Goal: Navigation & Orientation: Find specific page/section

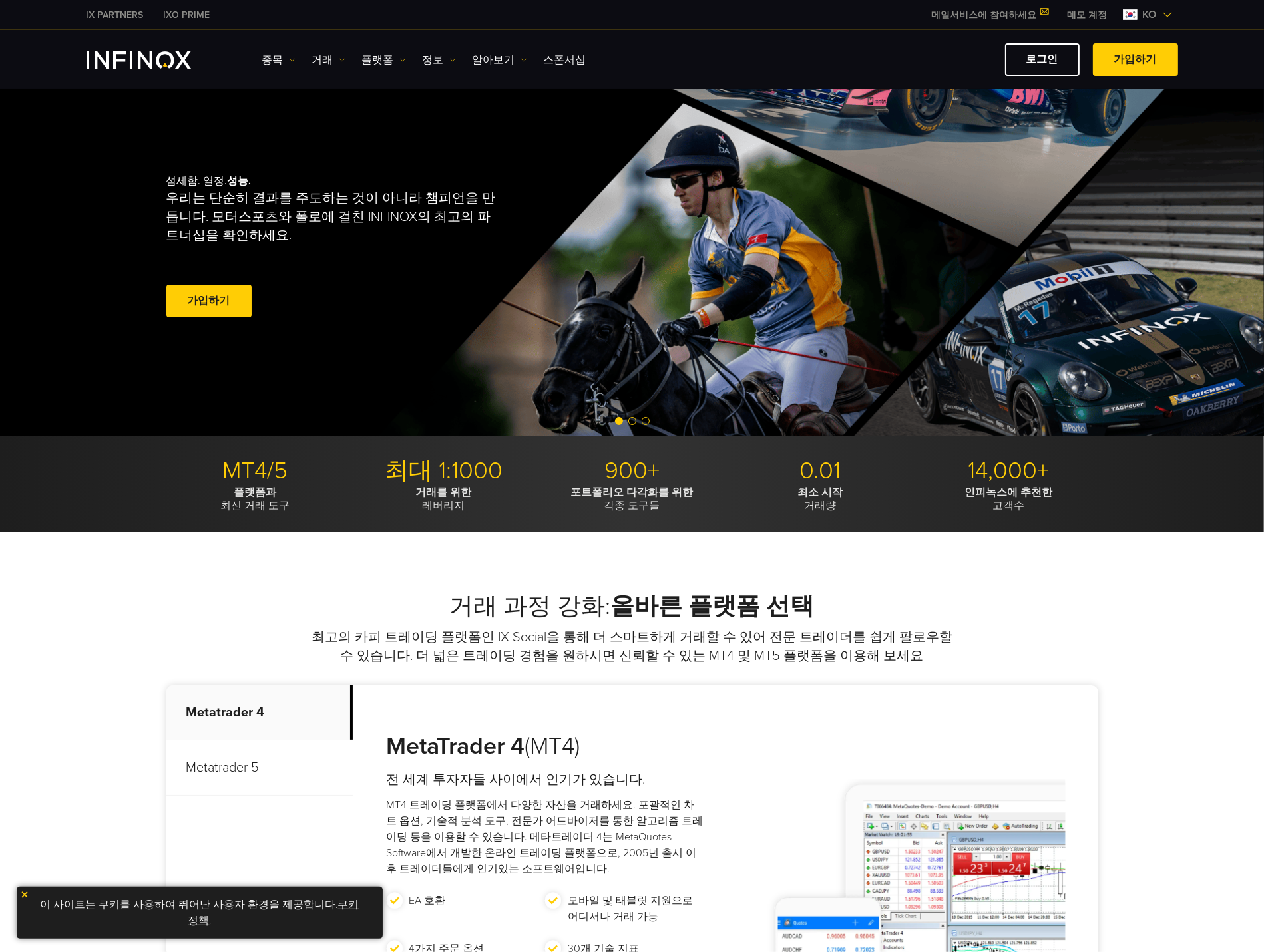
click at [194, 17] on link "IXO PRIME" at bounding box center [187, 15] width 67 height 14
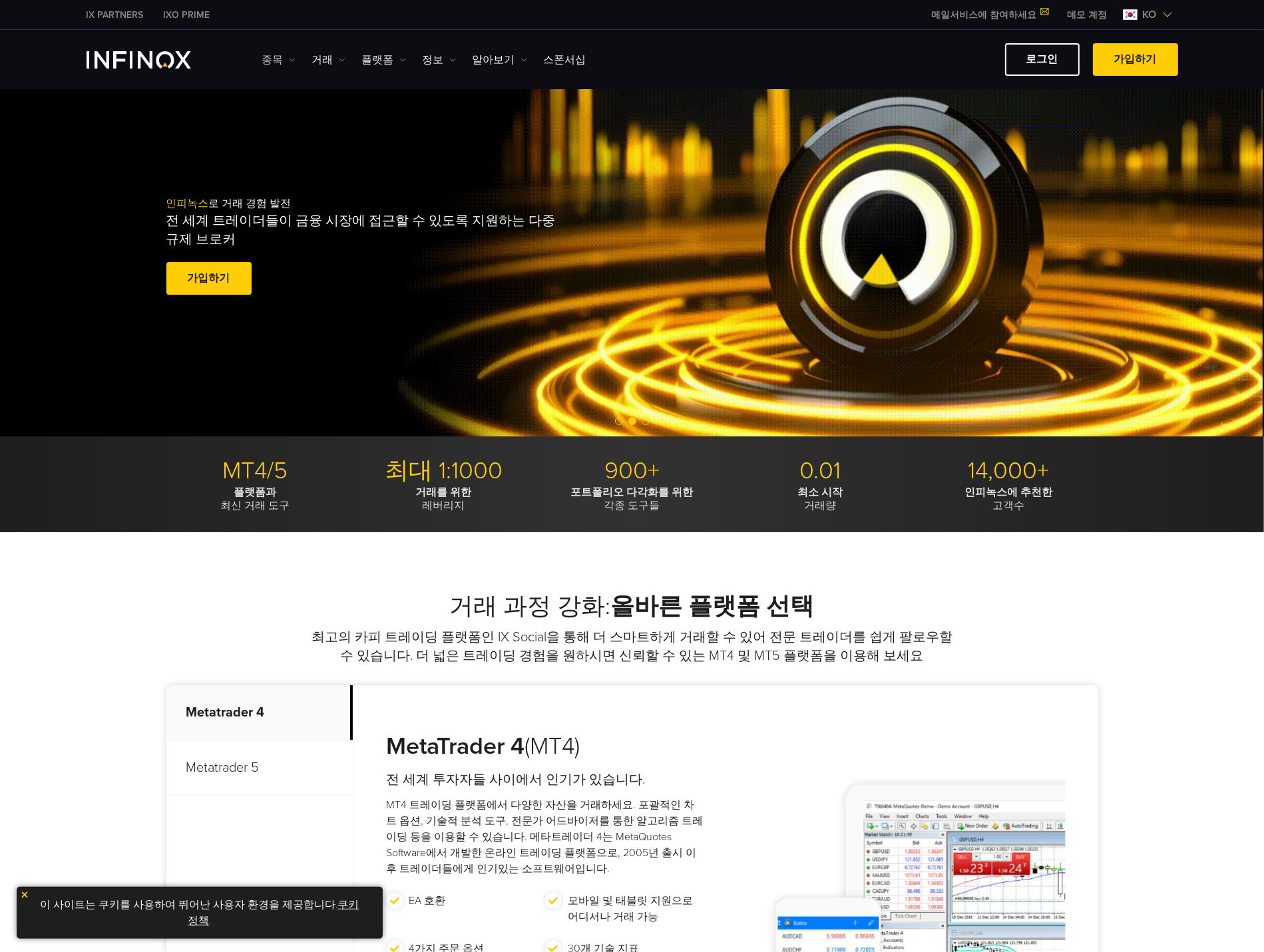
click at [289, 62] on link "종목" at bounding box center [279, 60] width 33 height 16
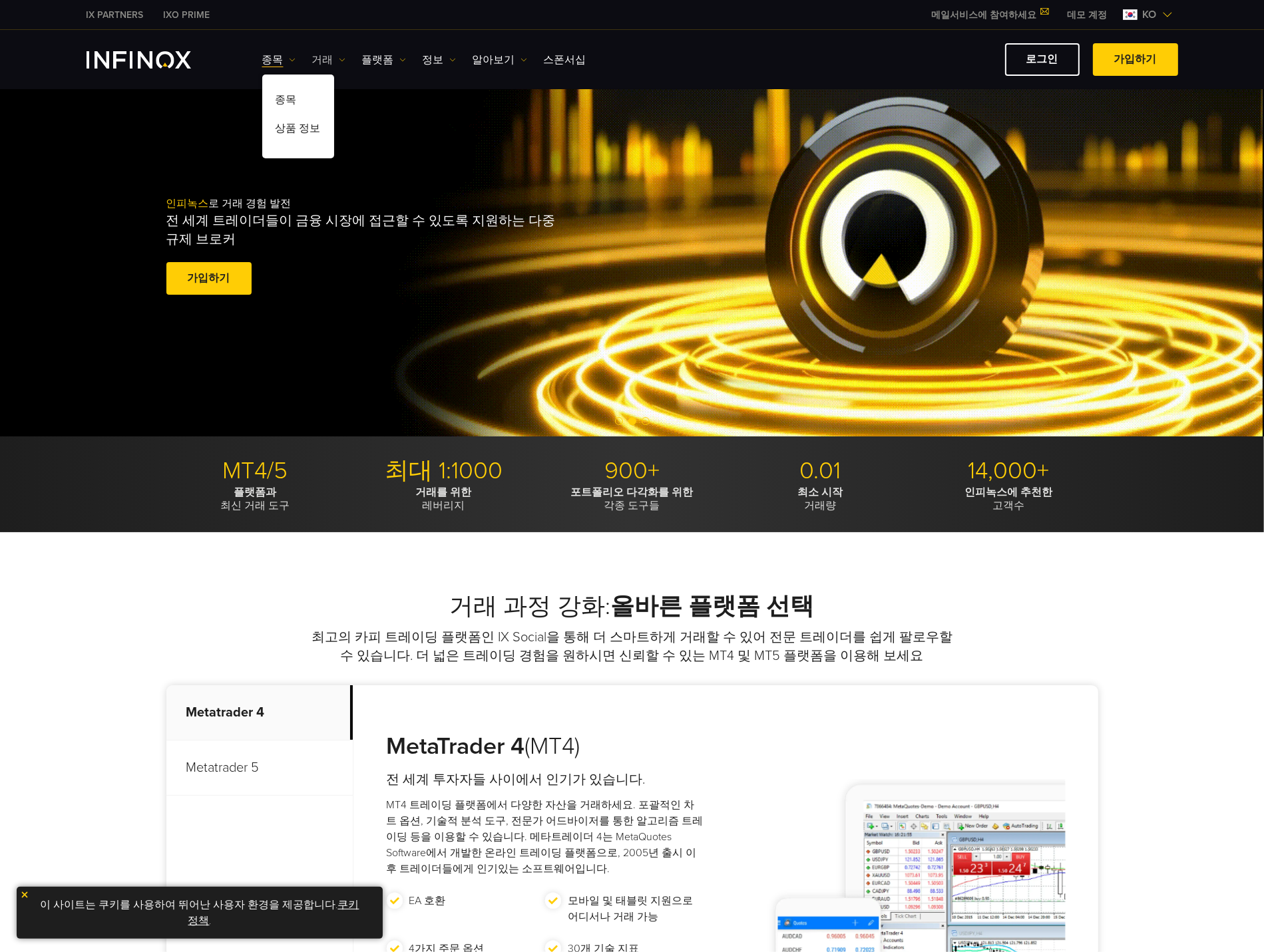
click at [333, 61] on link "거래" at bounding box center [329, 60] width 33 height 16
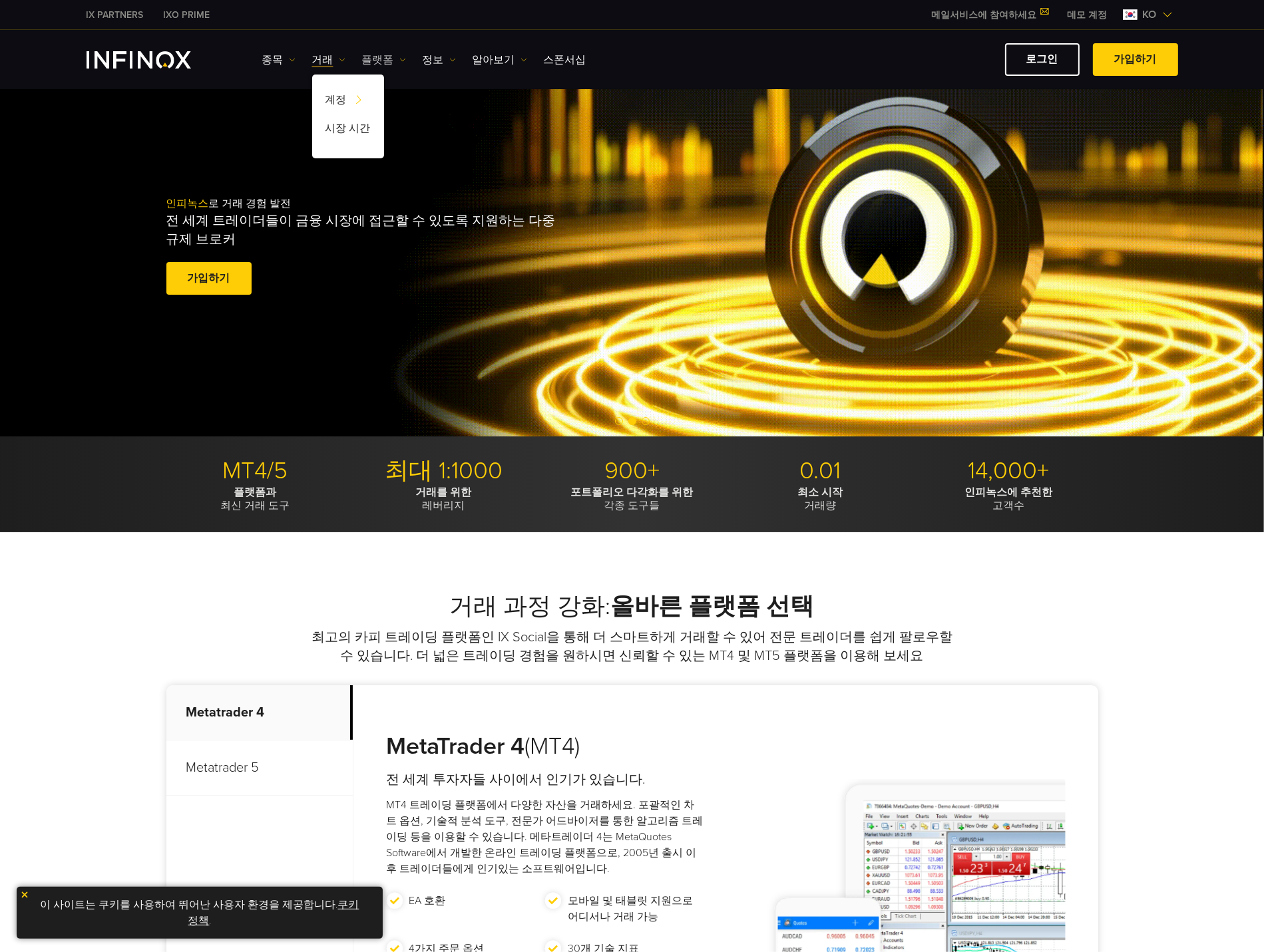
click at [391, 61] on link "플랫폼" at bounding box center [384, 60] width 44 height 16
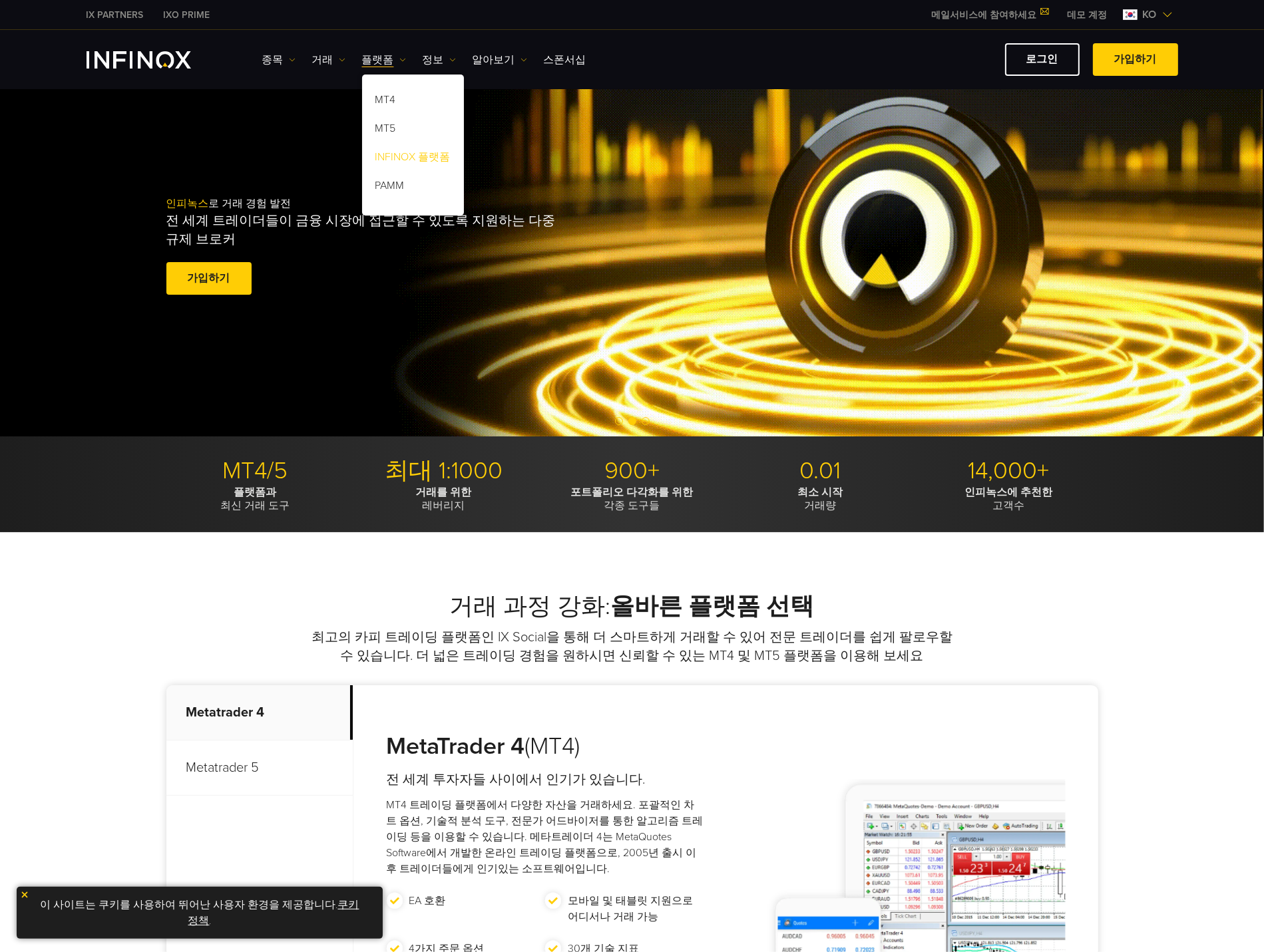
click at [398, 152] on link "INFINOX 플랫폼" at bounding box center [413, 159] width 102 height 29
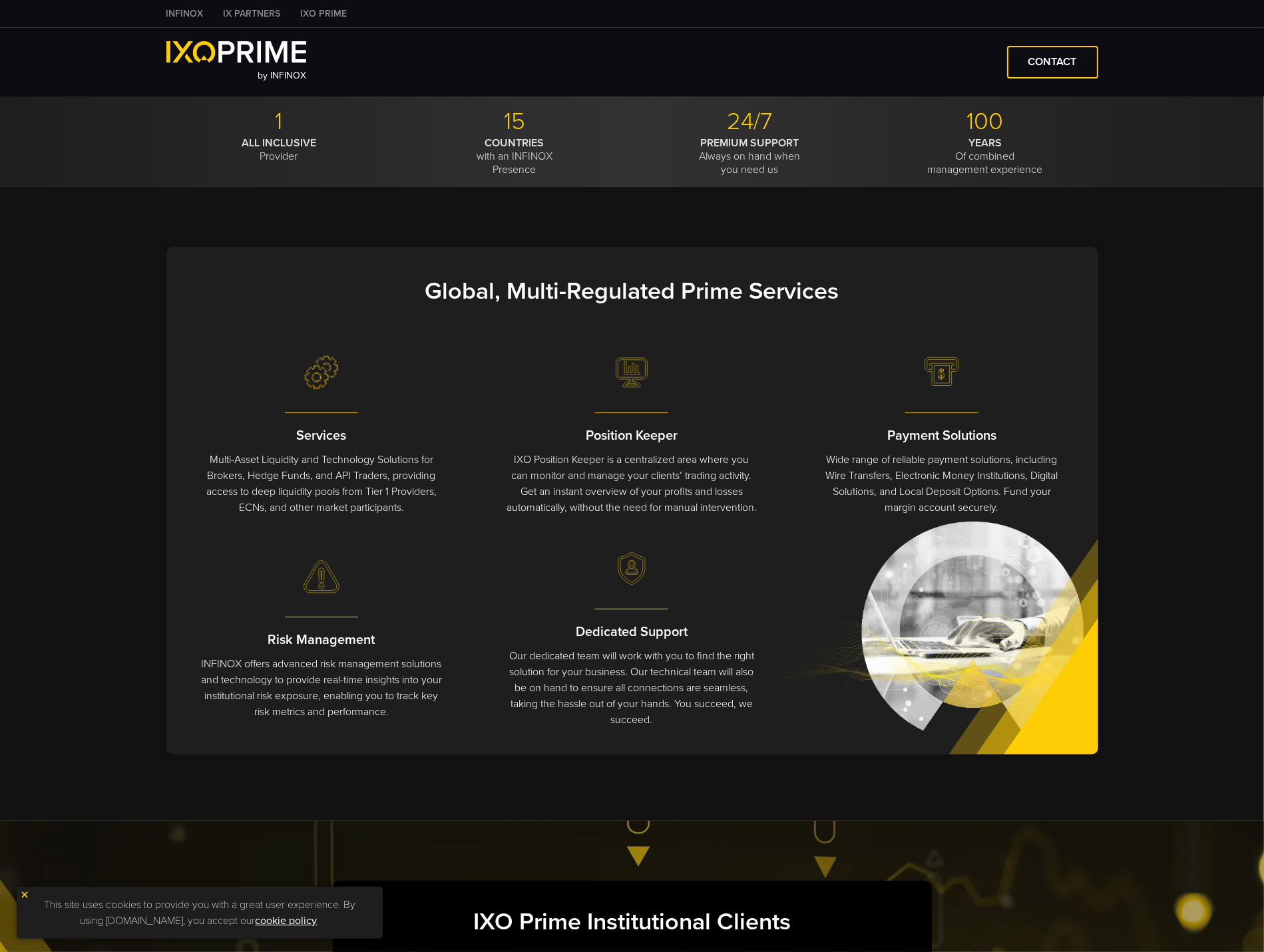
type input "***"
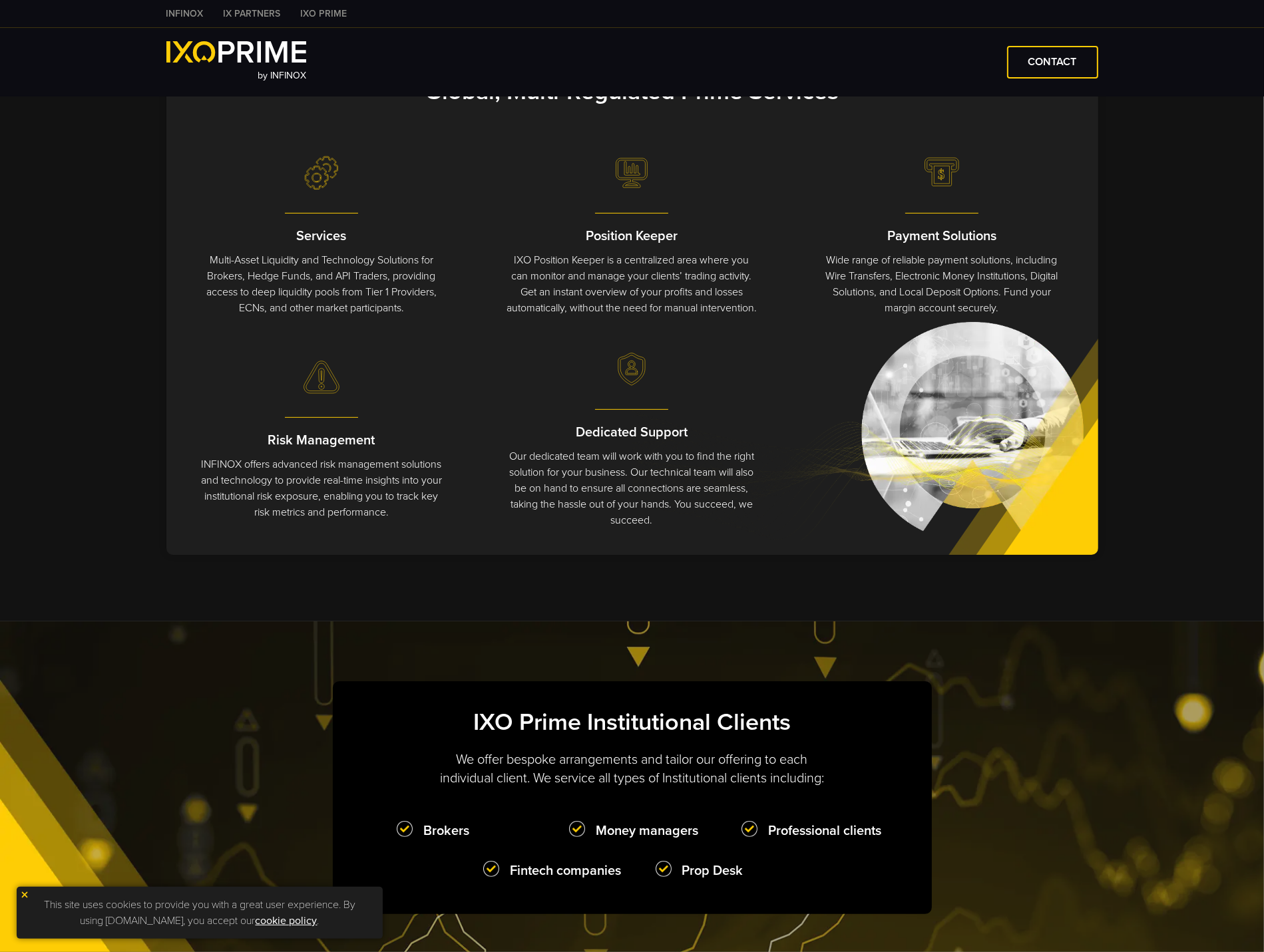
scroll to position [332, 0]
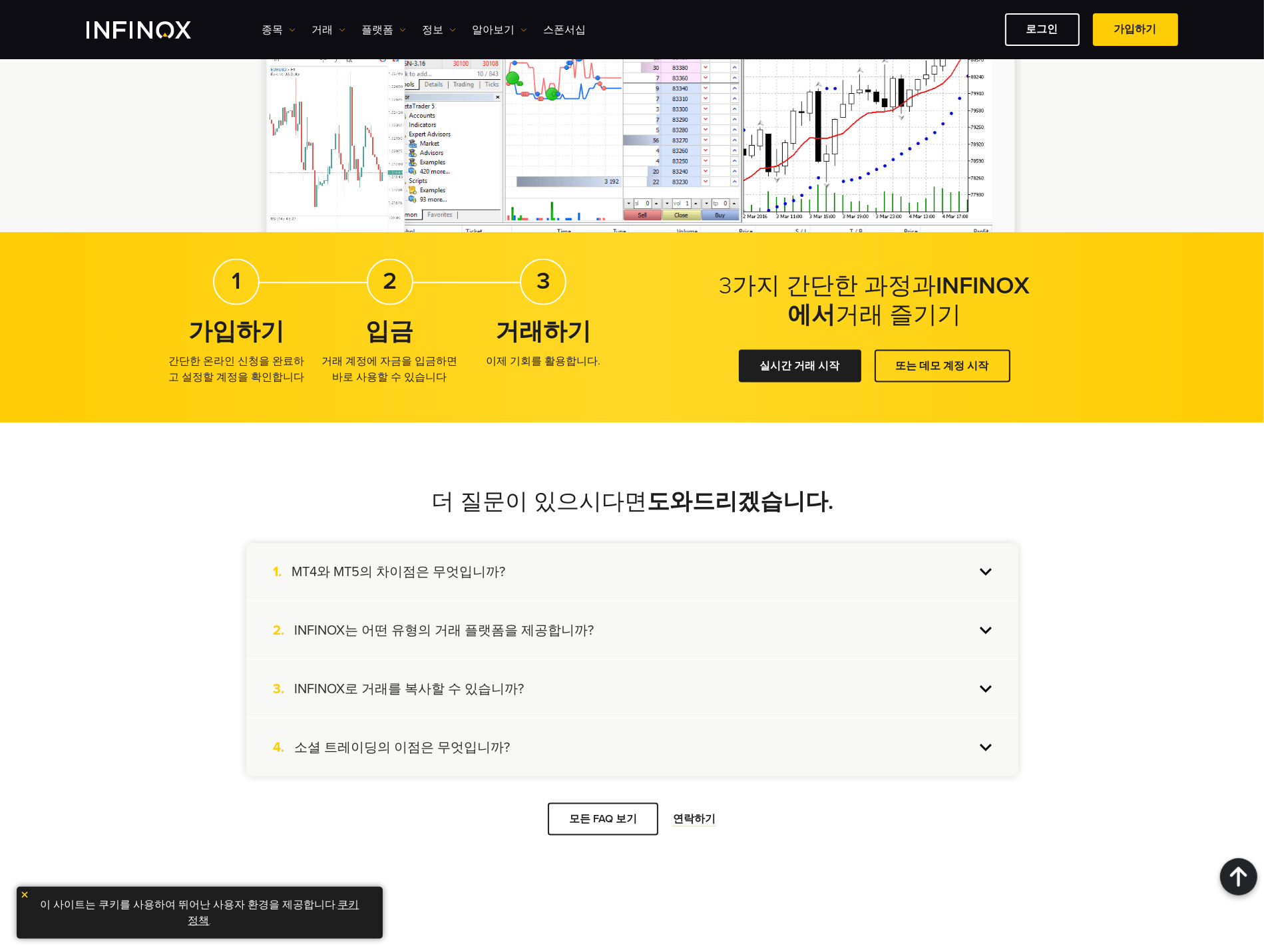
scroll to position [2296, 0]
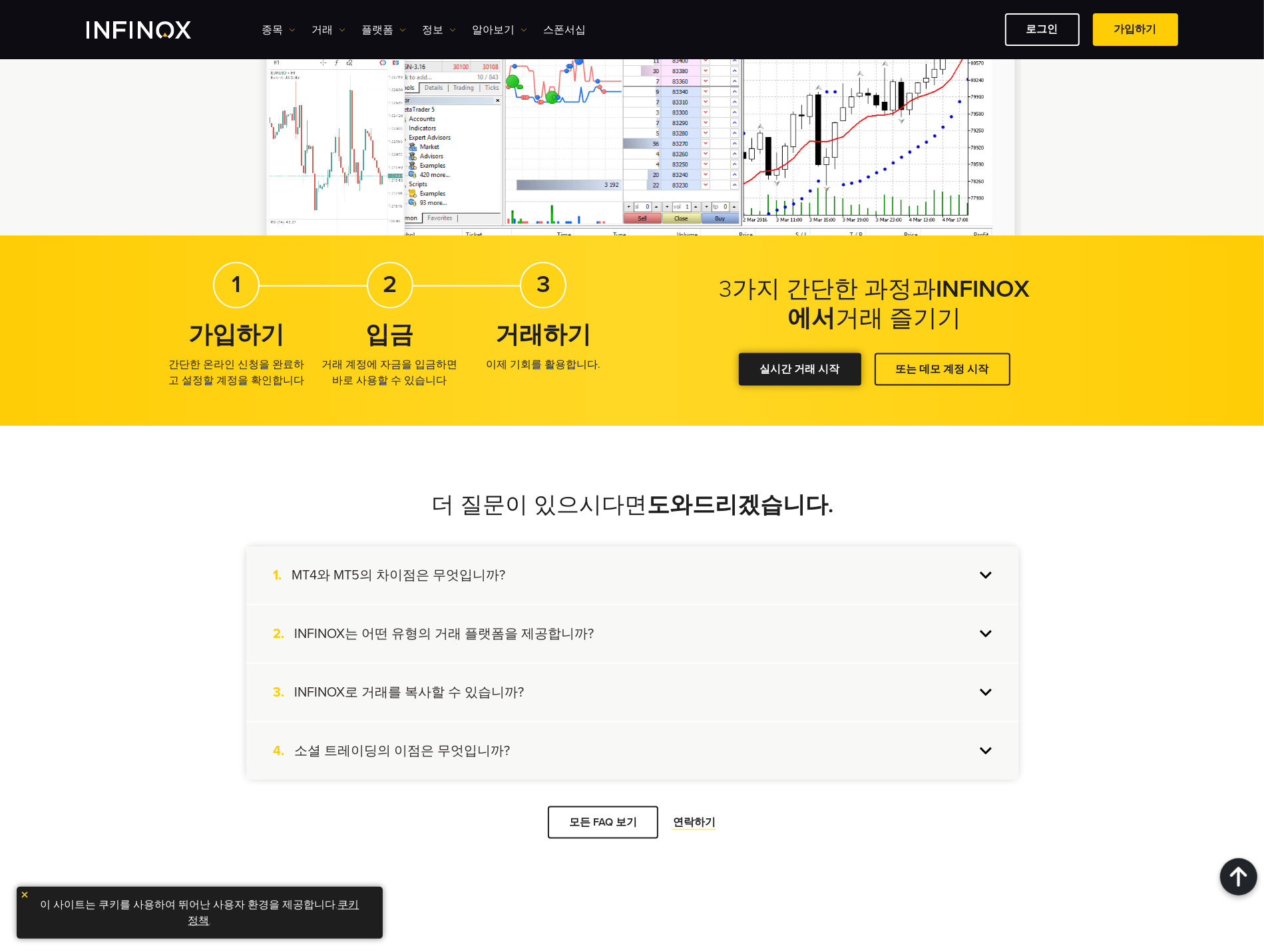
click at [800, 370] on div at bounding box center [800, 370] width 0 height 0
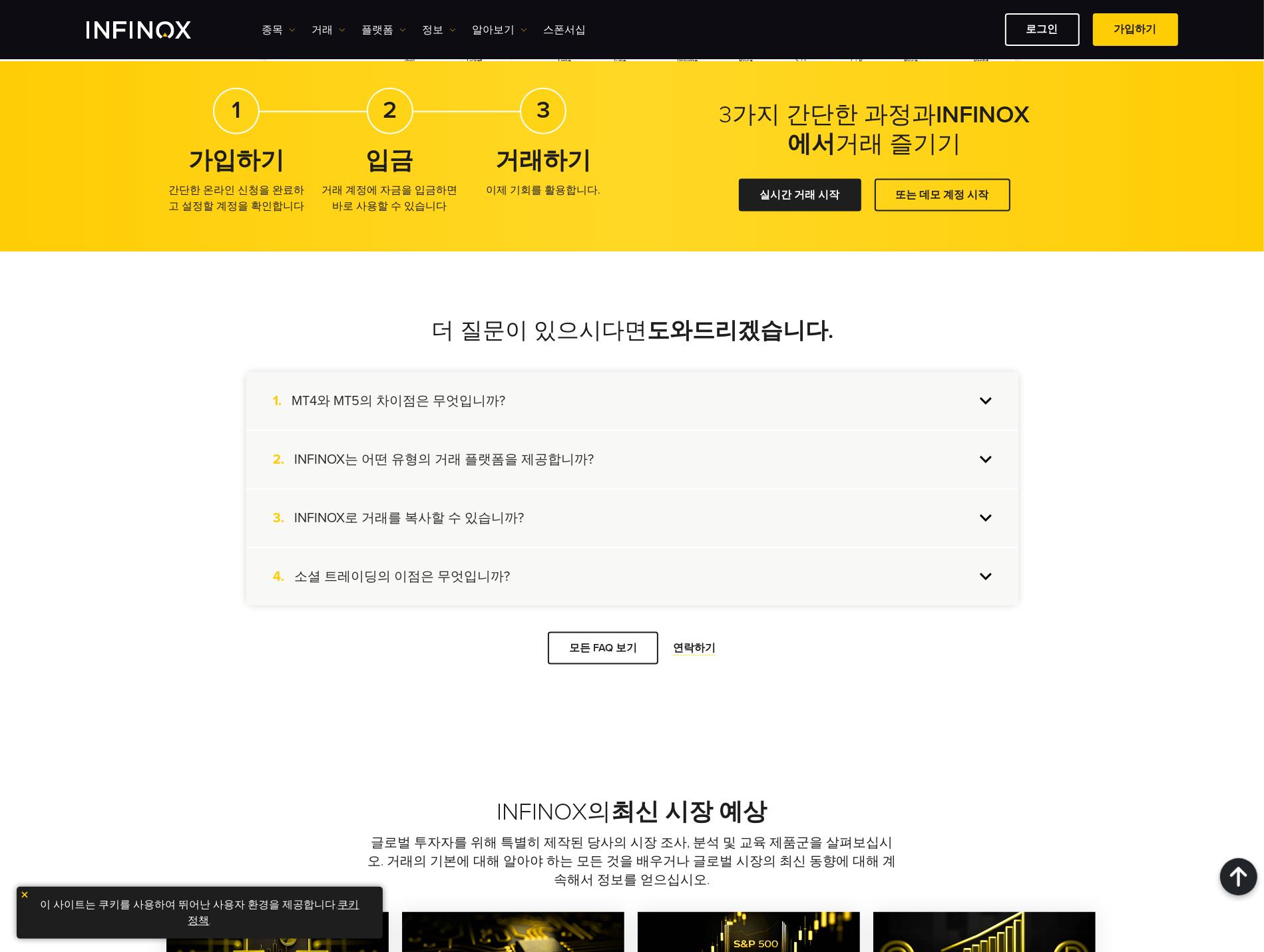
scroll to position [2143, 0]
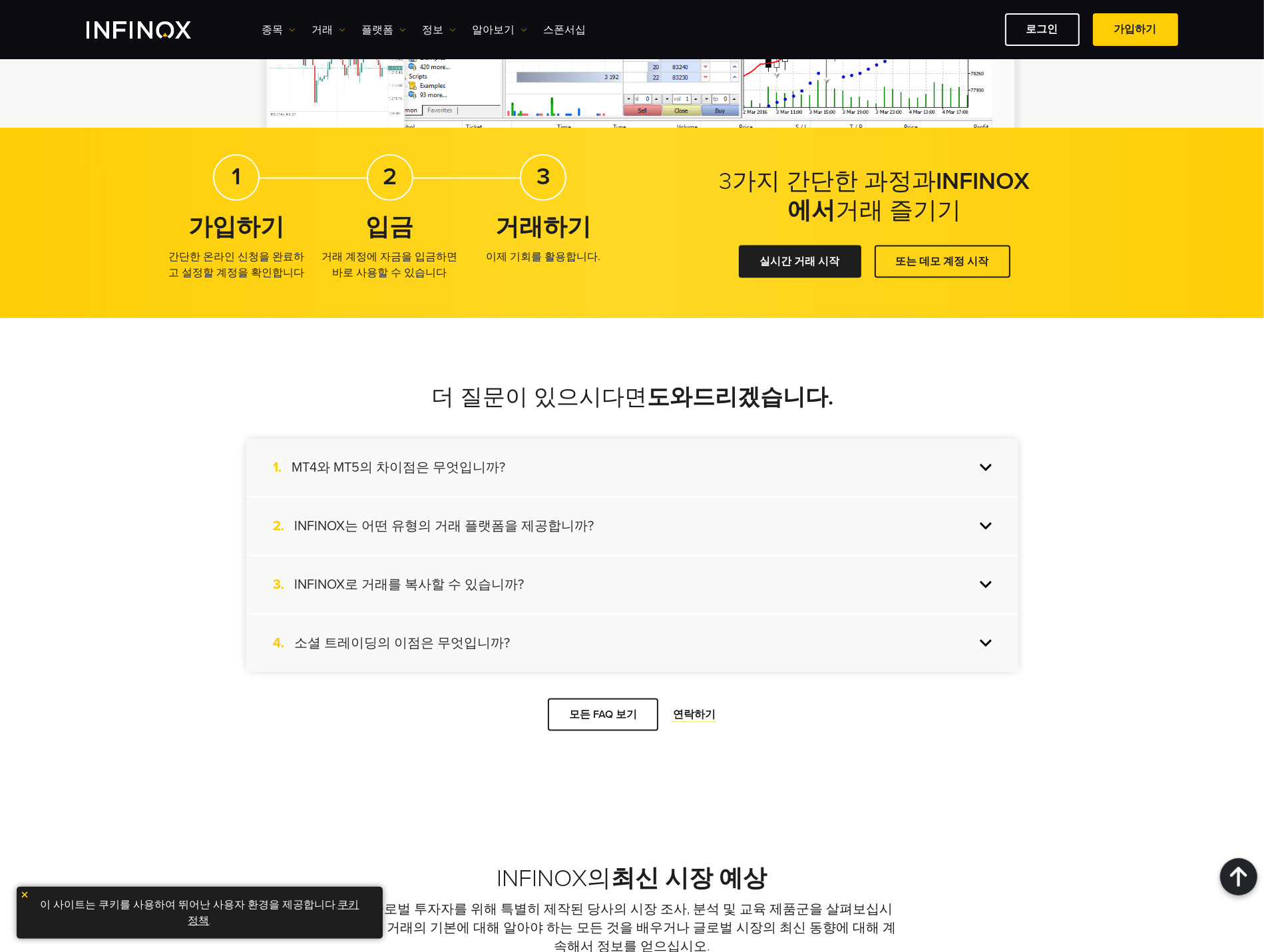
click at [432, 639] on h4 "소셜 트레이딩의 이점은 무엇입니까?" at bounding box center [402, 644] width 215 height 18
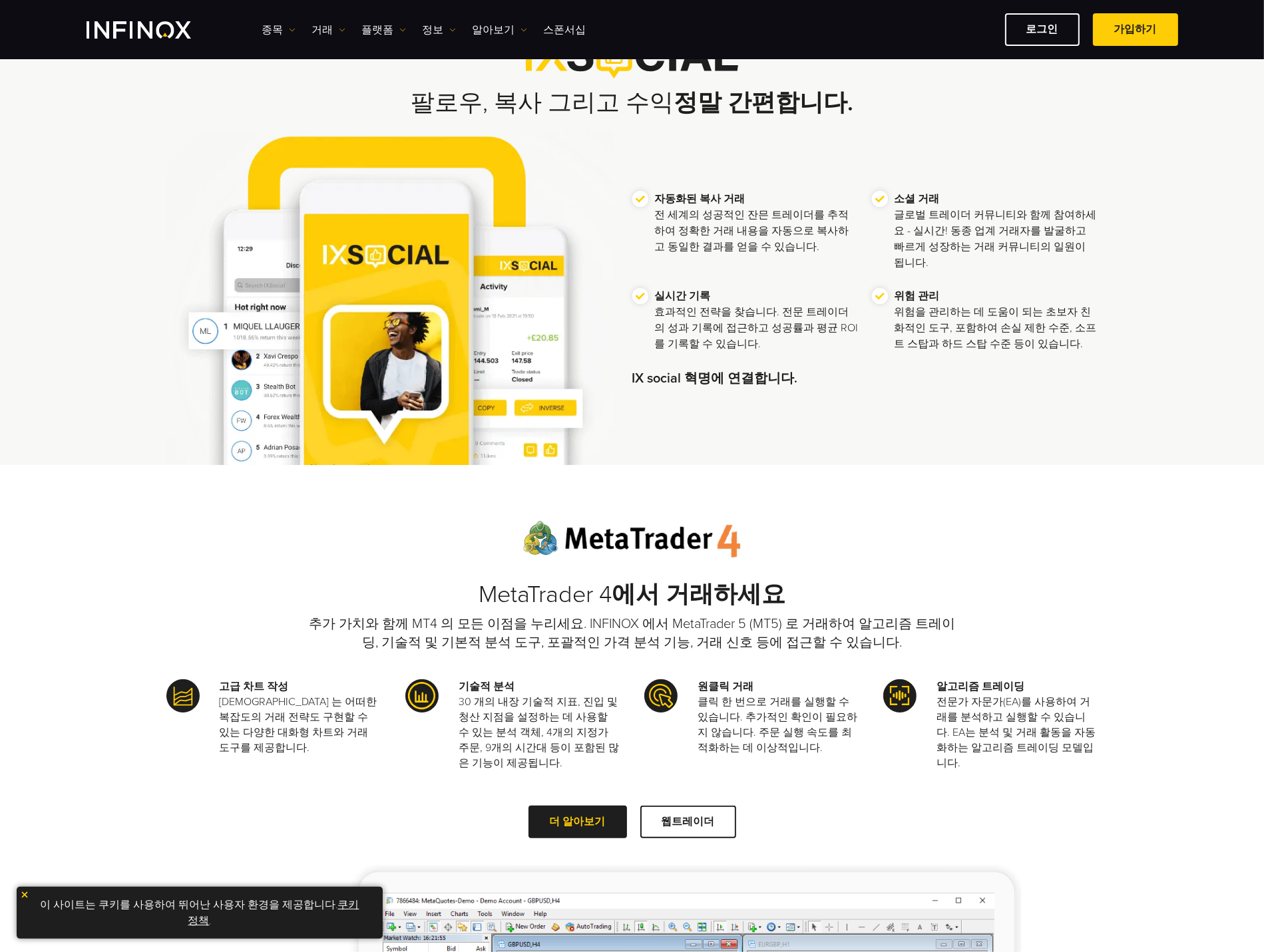
scroll to position [274, 0]
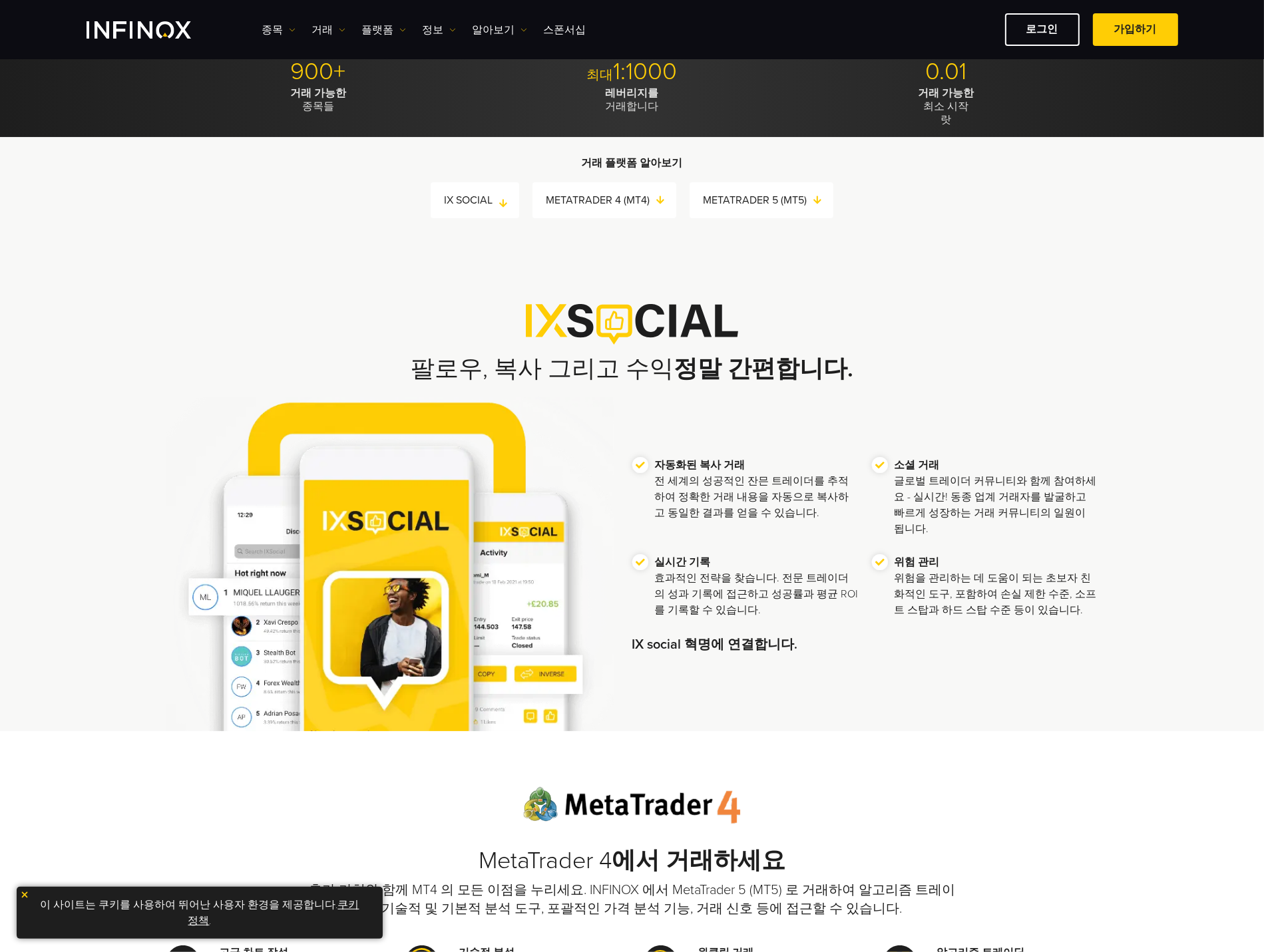
click at [480, 203] on link "IX SOCIAL" at bounding box center [481, 200] width 75 height 18
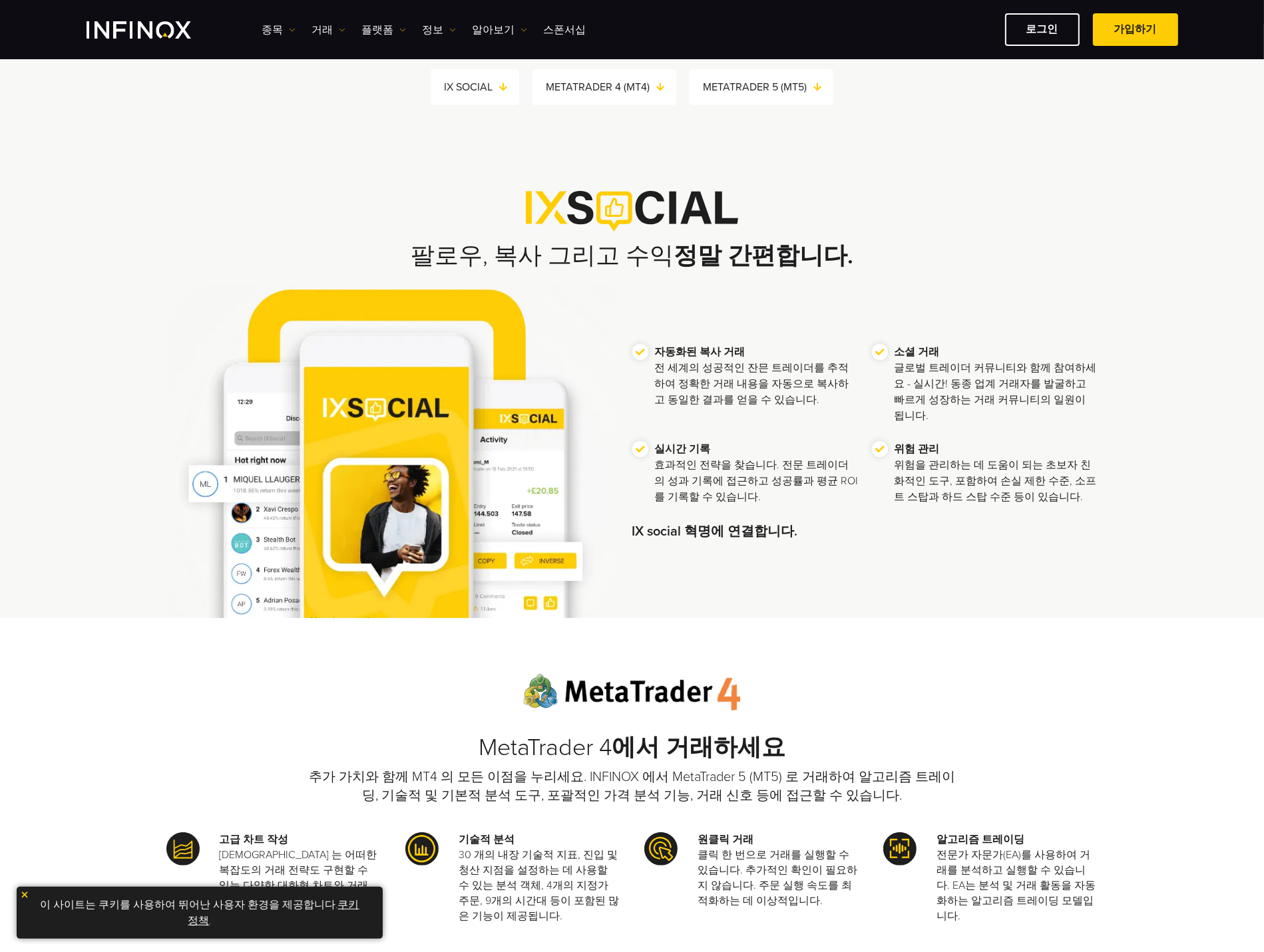
scroll to position [321, 0]
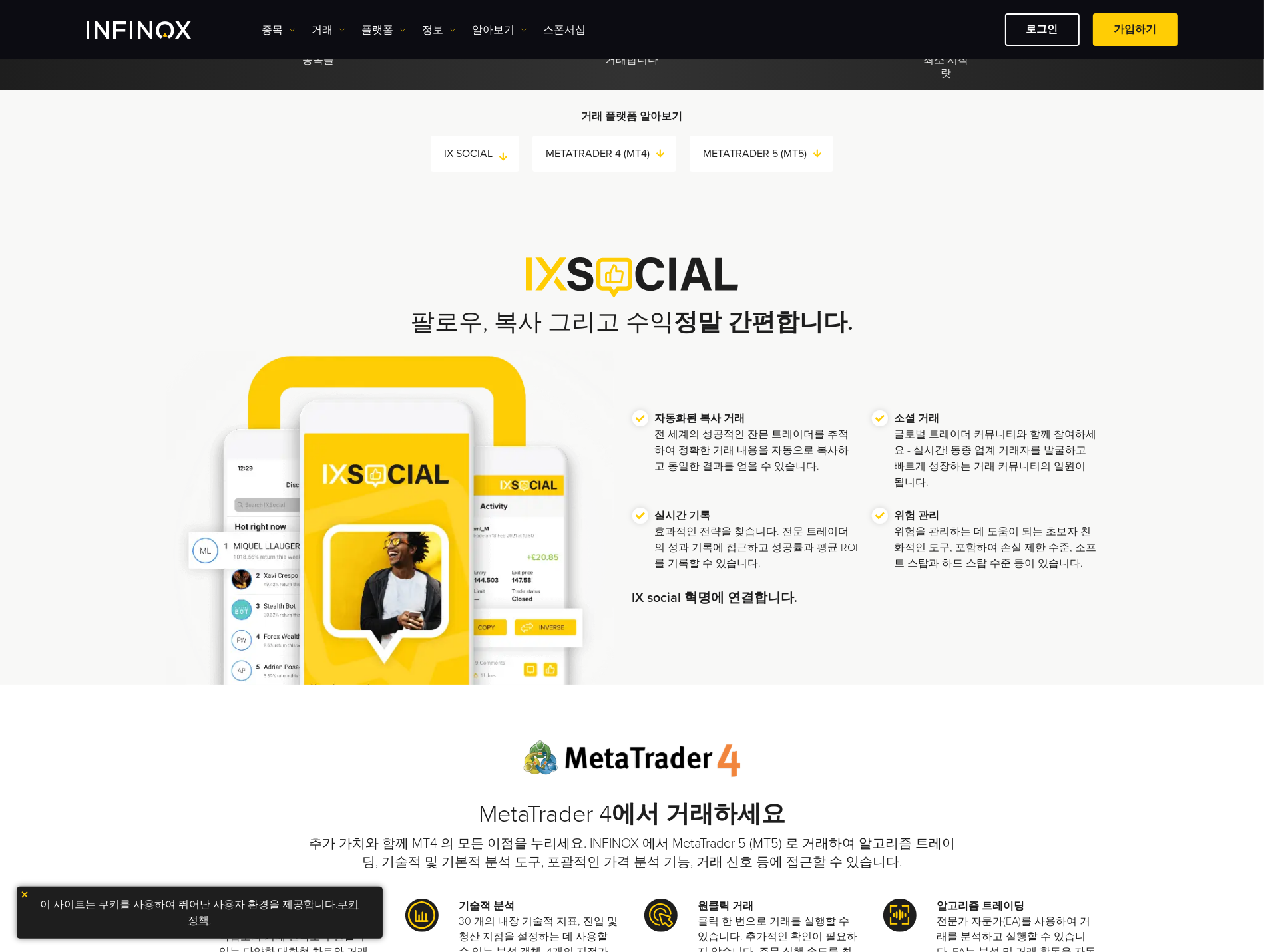
click at [488, 154] on link "IX SOCIAL" at bounding box center [481, 153] width 75 height 18
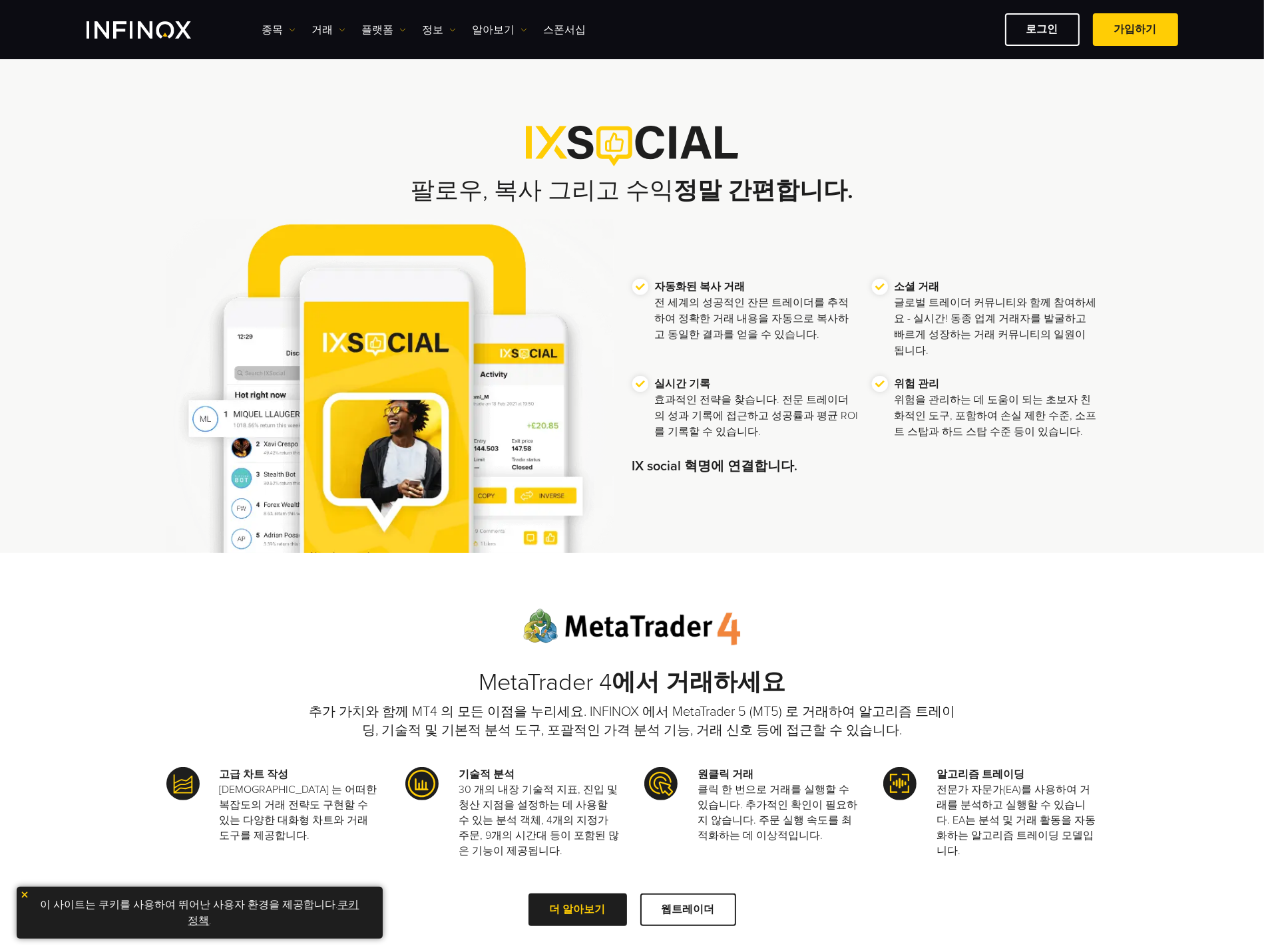
scroll to position [454, 0]
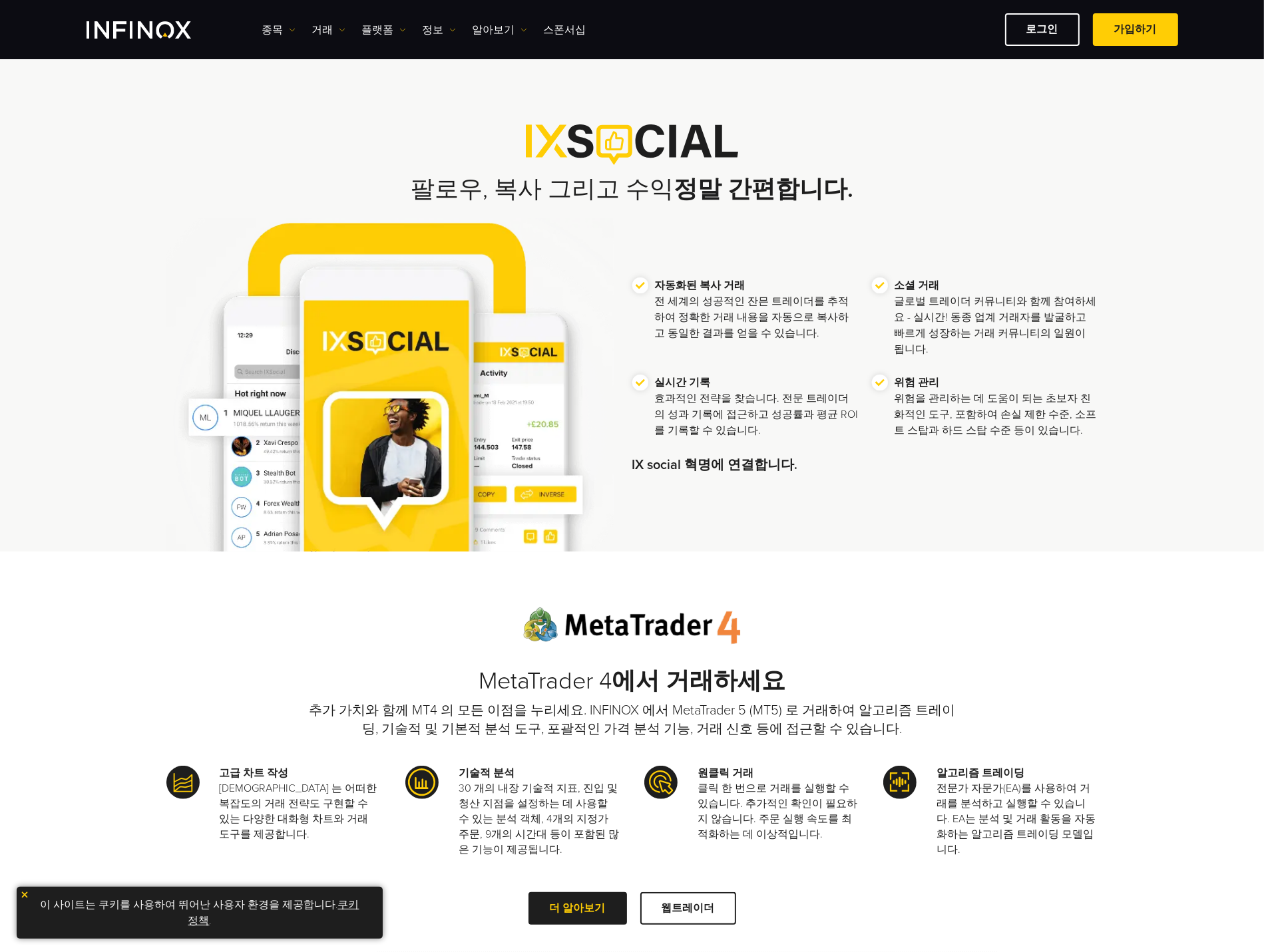
click at [719, 163] on img at bounding box center [632, 144] width 213 height 40
drag, startPoint x: 688, startPoint y: 130, endPoint x: 685, endPoint y: 140, distance: 10.4
click at [687, 131] on img at bounding box center [632, 144] width 213 height 40
click at [683, 186] on strong "정말 간편합니다." at bounding box center [763, 189] width 179 height 29
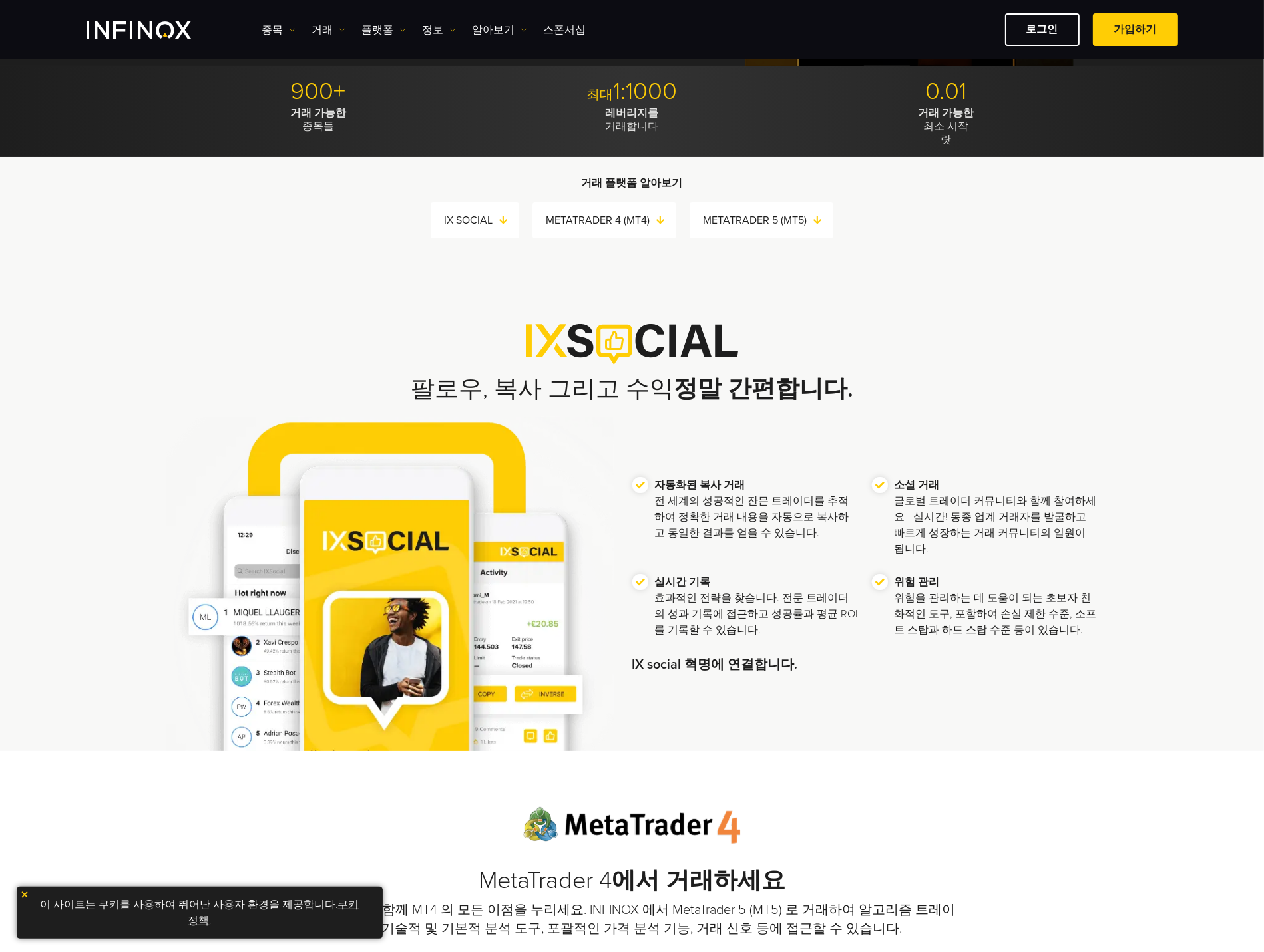
scroll to position [187, 0]
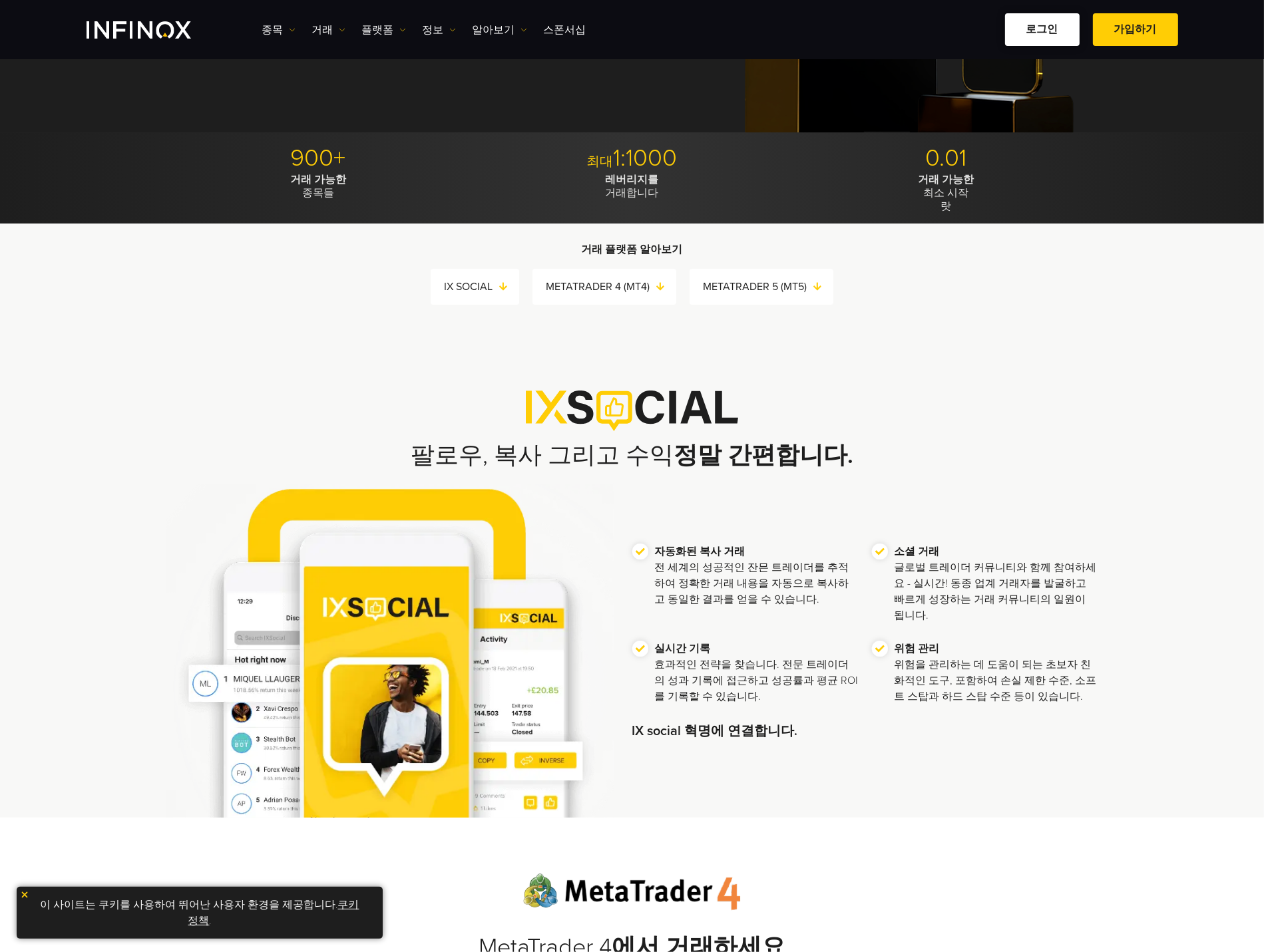
click at [1054, 32] on link "로그인" at bounding box center [1042, 29] width 74 height 32
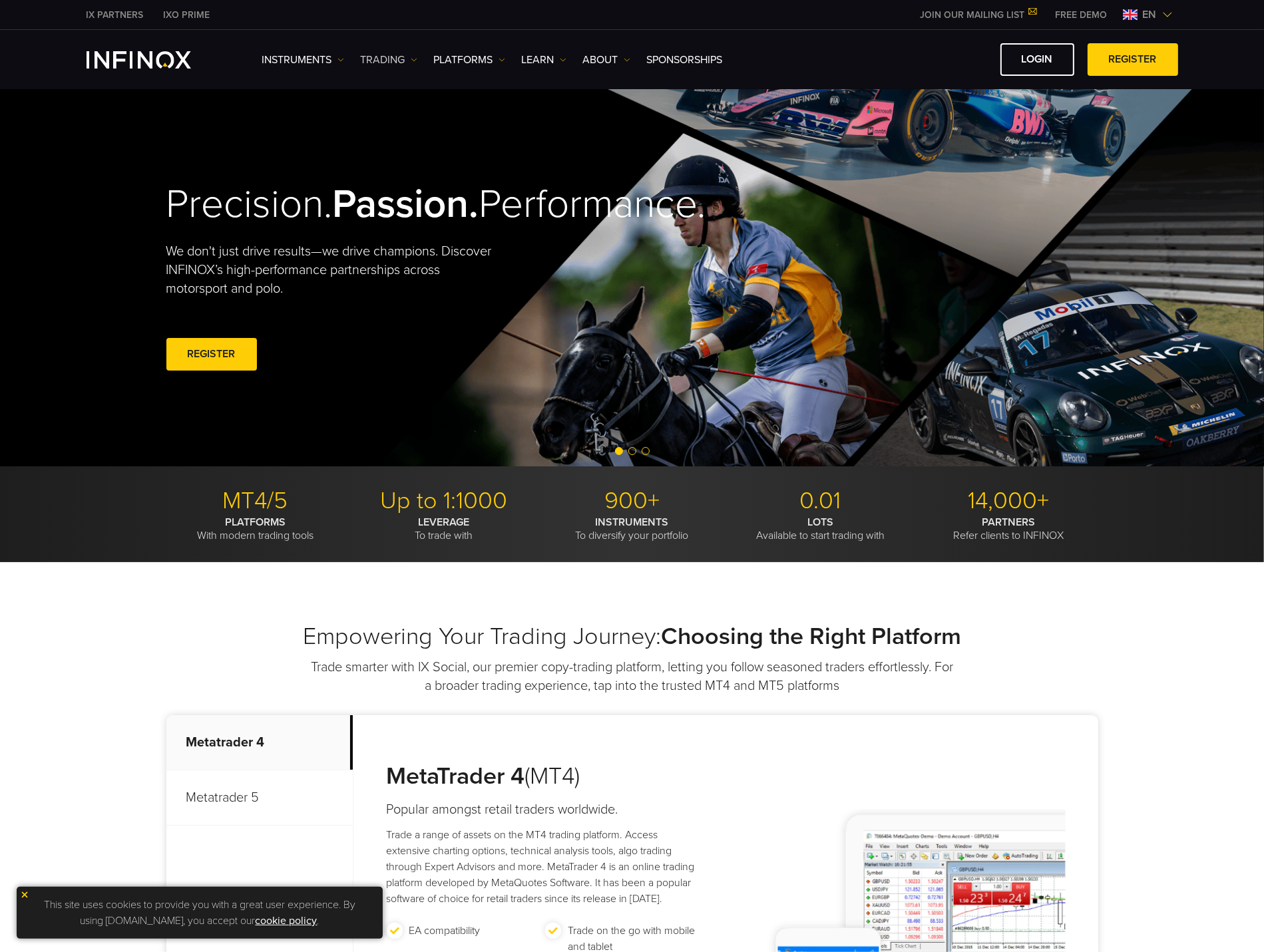
click at [402, 60] on link "TRADING" at bounding box center [389, 60] width 57 height 16
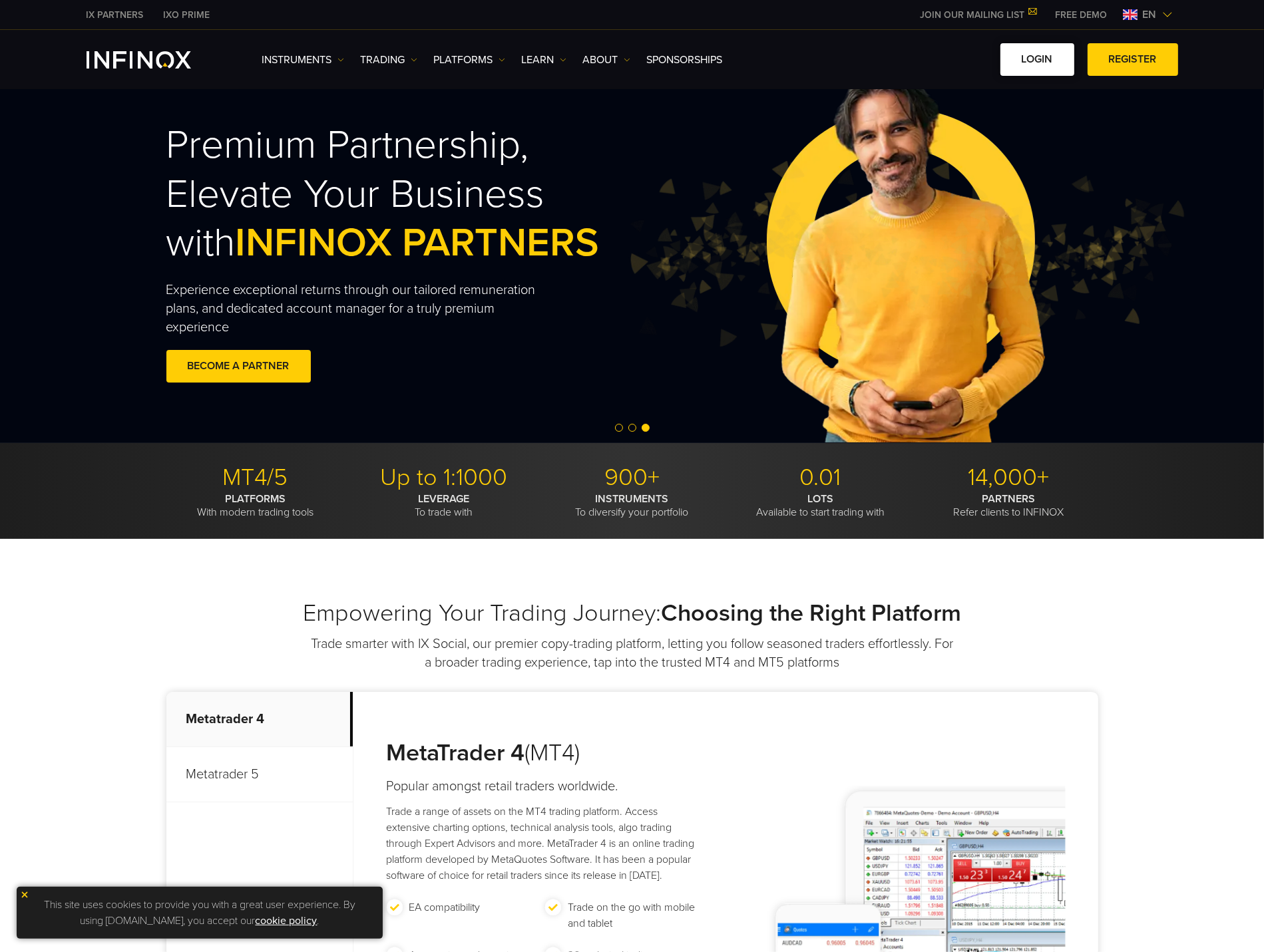
click at [1039, 57] on link "LOGIN" at bounding box center [1037, 59] width 74 height 32
